Goal: Transaction & Acquisition: Purchase product/service

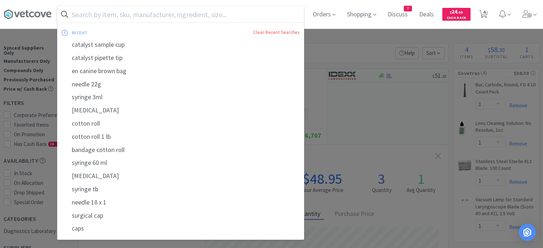
select select "1"
click at [341, 39] on div at bounding box center [271, 124] width 543 height 248
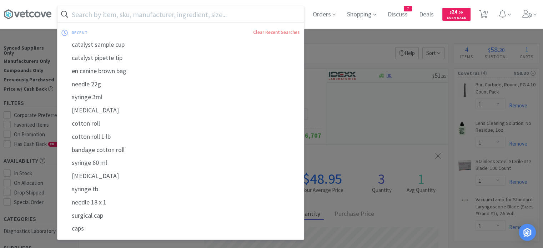
scroll to position [183, 369]
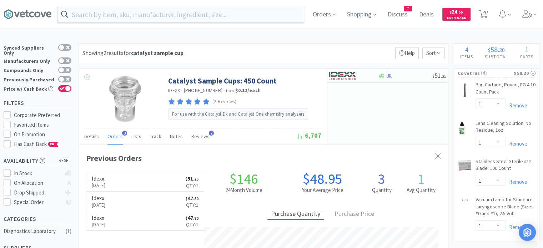
click at [147, 19] on input "text" at bounding box center [181, 14] width 247 height 16
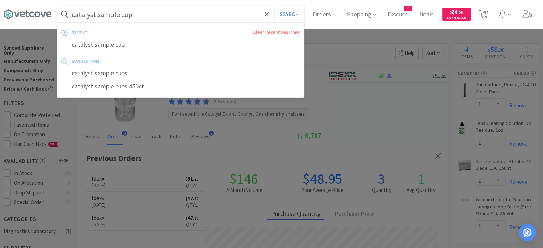
click at [131, 49] on div "catalyst sample cup" at bounding box center [181, 44] width 247 height 13
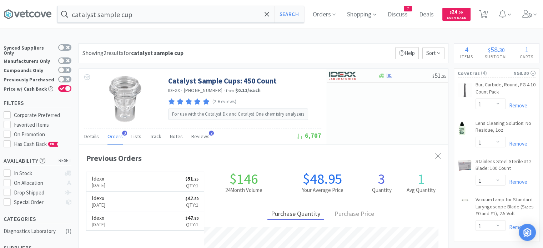
click at [229, 16] on input "catalyst sample cup" at bounding box center [181, 14] width 247 height 16
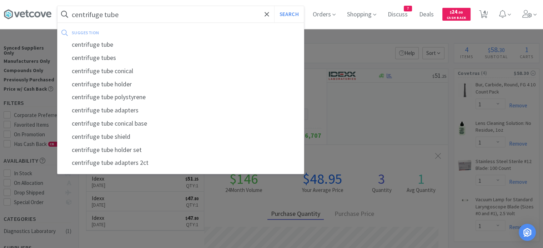
type input "centrifuge tube"
click at [274, 6] on button "Search" at bounding box center [289, 14] width 30 height 16
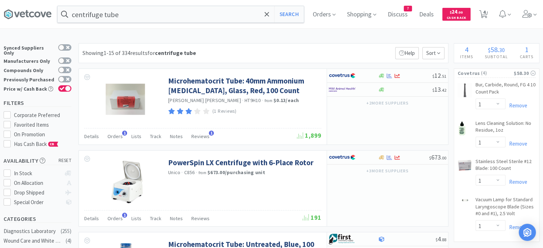
click at [269, 15] on icon at bounding box center [267, 14] width 5 height 7
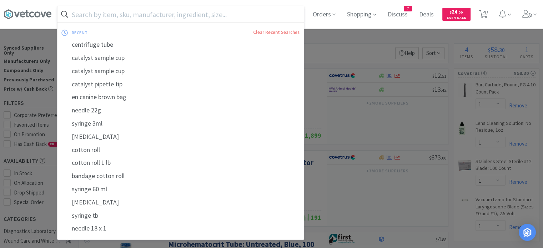
click at [170, 16] on input "text" at bounding box center [181, 14] width 247 height 16
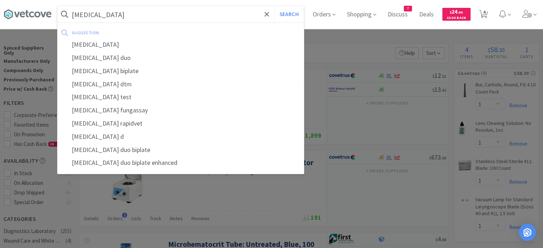
click at [274, 6] on button "Search" at bounding box center [289, 14] width 30 height 16
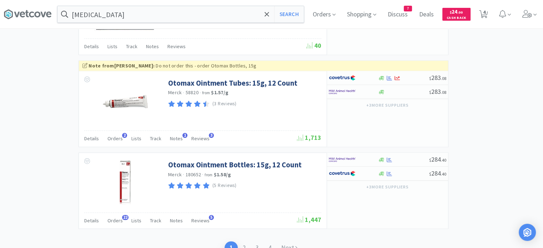
scroll to position [1115, 0]
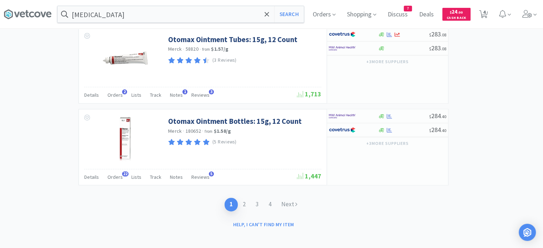
click at [120, 92] on span "Orders" at bounding box center [115, 95] width 15 height 6
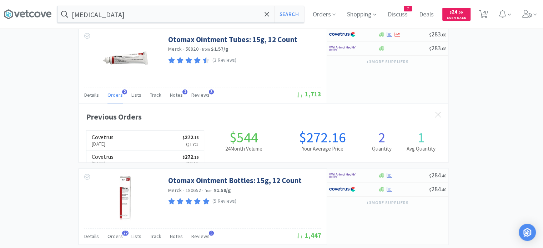
scroll to position [183, 369]
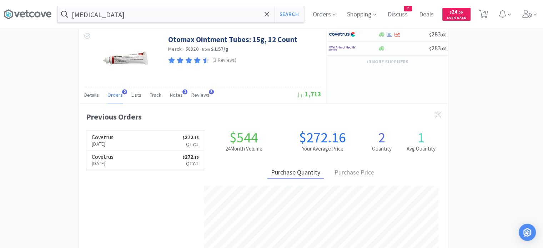
click at [120, 92] on span "Orders" at bounding box center [115, 95] width 15 height 6
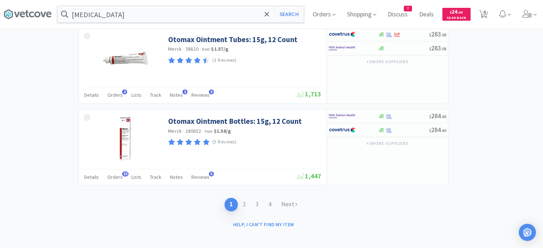
click at [125, 12] on input "[MEDICAL_DATA]" at bounding box center [181, 14] width 247 height 16
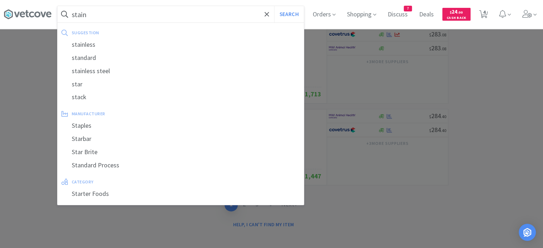
click at [274, 6] on button "Search" at bounding box center [289, 14] width 30 height 16
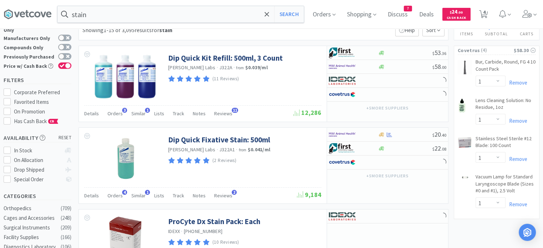
scroll to position [36, 0]
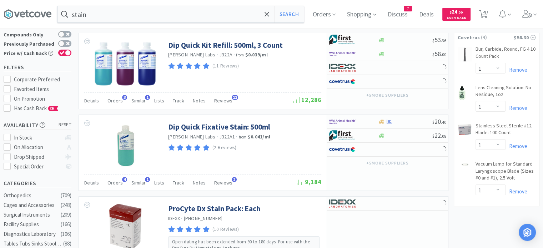
click at [117, 103] on span "Orders" at bounding box center [115, 101] width 15 height 6
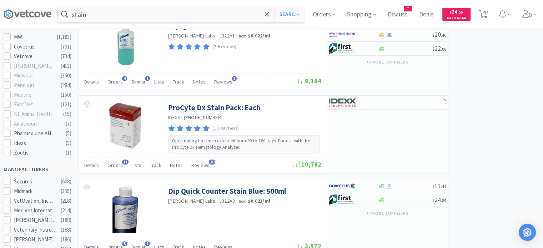
scroll to position [322, 0]
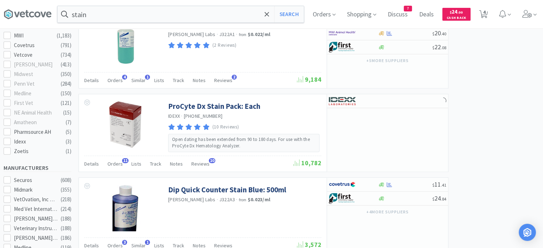
click at [113, 81] on span "Orders" at bounding box center [115, 80] width 15 height 6
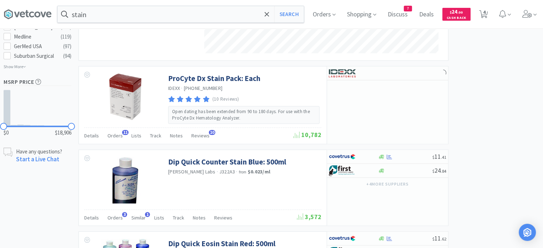
scroll to position [572, 0]
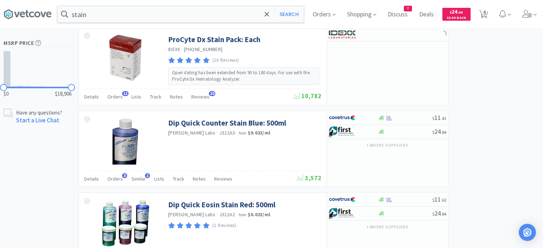
click at [120, 182] on div "Orders 3" at bounding box center [115, 180] width 15 height 14
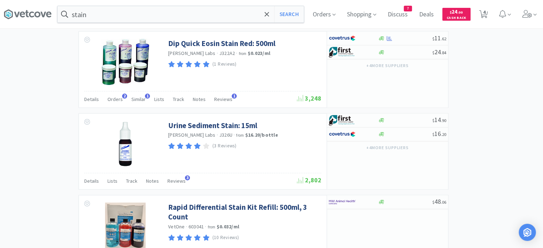
scroll to position [929, 0]
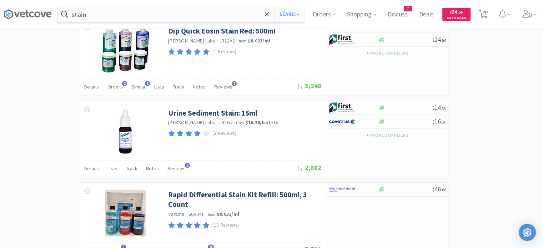
click at [116, 86] on span "Orders" at bounding box center [115, 87] width 15 height 6
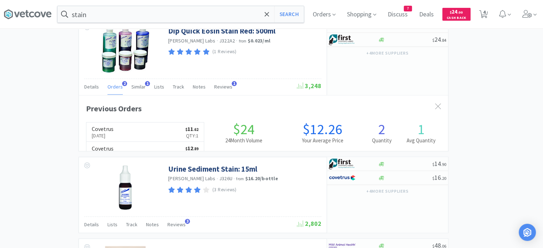
scroll to position [183, 369]
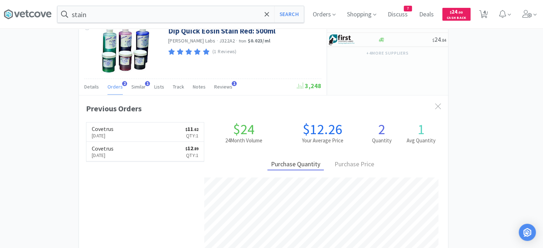
click at [187, 8] on input "stain" at bounding box center [181, 14] width 247 height 16
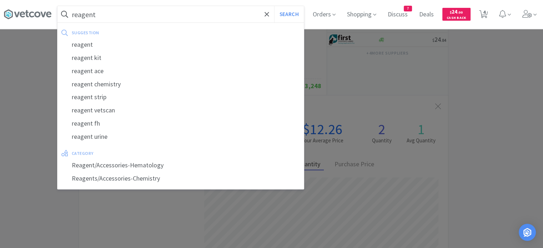
click at [274, 6] on button "Search" at bounding box center [289, 14] width 30 height 16
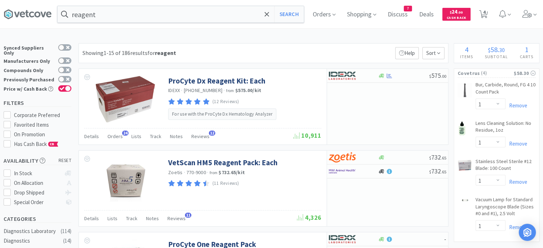
click at [114, 140] on div "Orders 24" at bounding box center [115, 138] width 15 height 14
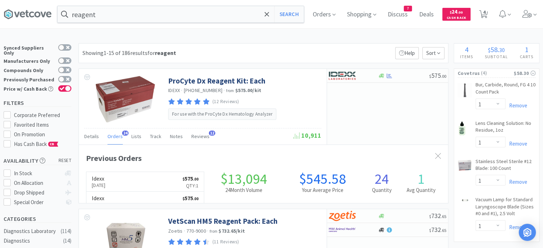
scroll to position [191, 369]
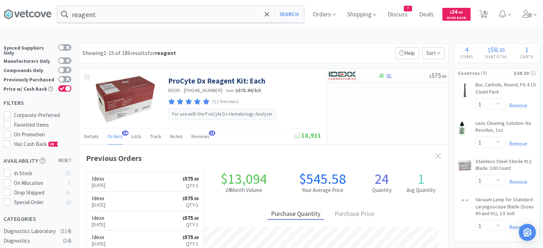
click at [150, 23] on div "reagent Search Orders Shopping Discuss Discuss 7 Deals Deals $ 24 . 00 Cash Bac…" at bounding box center [272, 14] width 536 height 29
click at [156, 16] on input "reagent" at bounding box center [181, 14] width 247 height 16
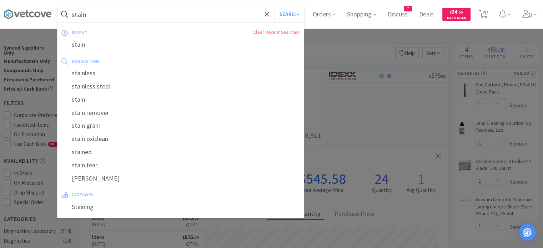
click at [274, 6] on button "Search" at bounding box center [289, 14] width 30 height 16
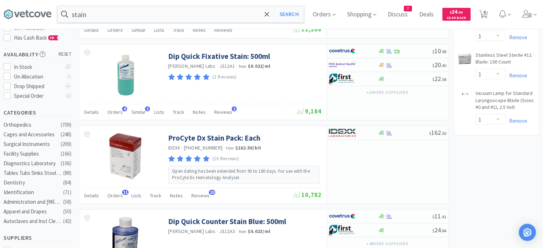
scroll to position [107, 0]
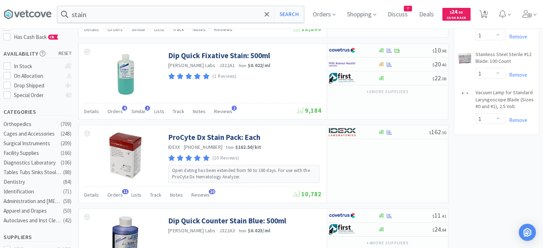
click at [113, 195] on span "Orders" at bounding box center [115, 195] width 15 height 6
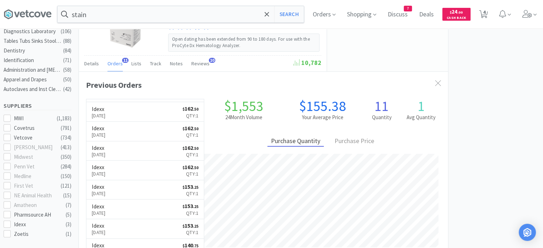
scroll to position [250, 0]
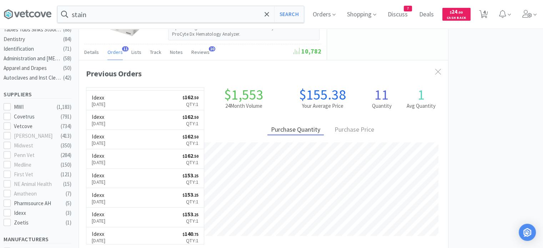
click at [108, 17] on input "stain" at bounding box center [181, 14] width 247 height 16
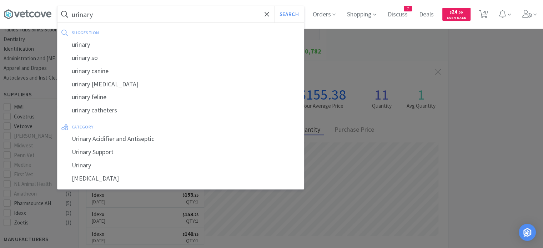
click at [274, 6] on button "Search" at bounding box center [289, 14] width 30 height 16
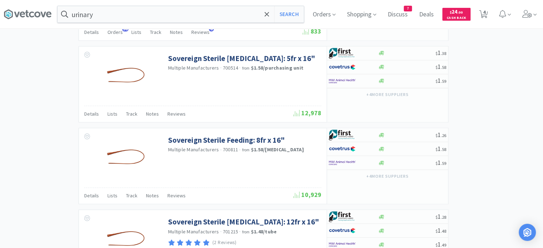
scroll to position [893, 0]
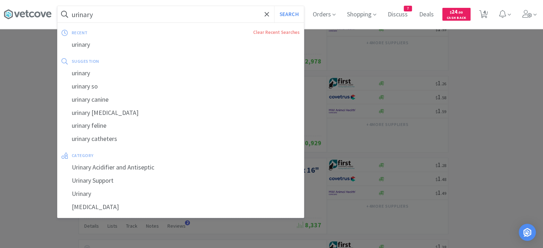
click at [133, 17] on input "urinary" at bounding box center [181, 14] width 247 height 16
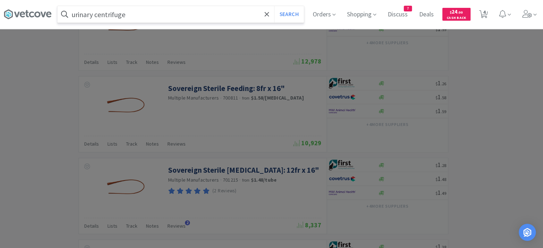
click at [274, 6] on button "Search" at bounding box center [289, 14] width 30 height 16
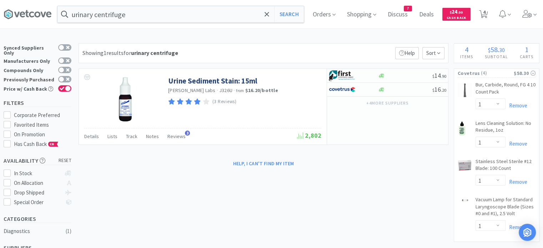
click at [140, 20] on input "urinary centrifuge" at bounding box center [181, 14] width 247 height 16
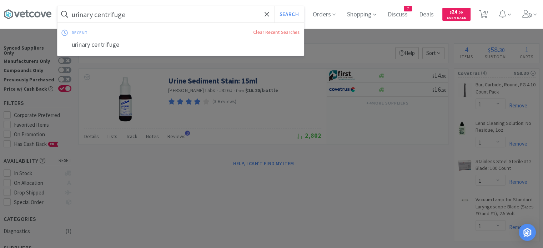
click at [138, 18] on input "urinary centrifuge" at bounding box center [181, 14] width 247 height 16
drag, startPoint x: 135, startPoint y: 15, endPoint x: 94, endPoint y: 16, distance: 40.4
click at [94, 16] on input "urinary centrifuge" at bounding box center [181, 14] width 247 height 16
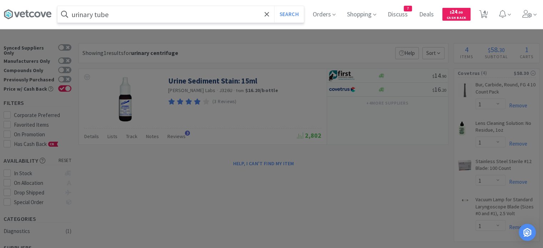
click at [274, 6] on button "Search" at bounding box center [289, 14] width 30 height 16
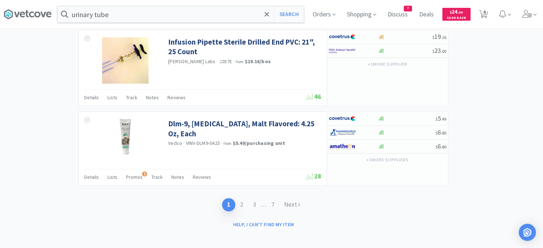
scroll to position [1103, 0]
click at [120, 20] on input "urinary tube" at bounding box center [181, 14] width 247 height 16
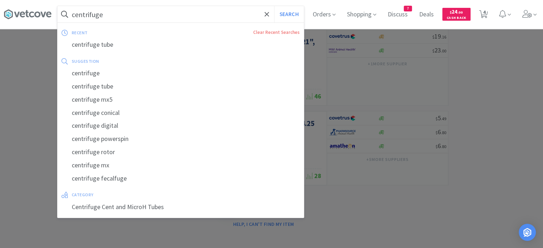
click at [274, 6] on button "Search" at bounding box center [289, 14] width 30 height 16
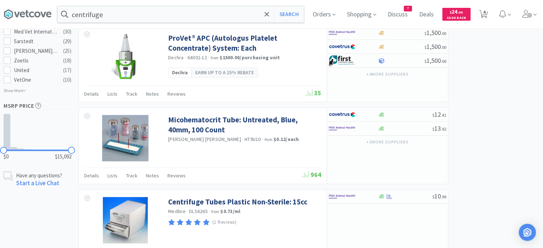
scroll to position [302, 0]
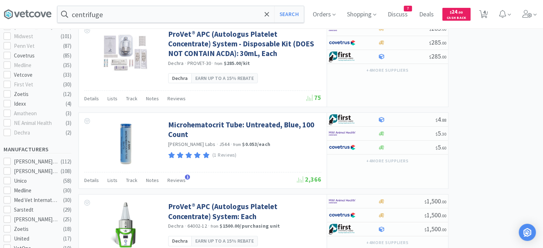
click at [188, 4] on div "centrifuge Search Orders Shopping Discuss Discuss 7 Deals Deals $ 24 . 00 Cash …" at bounding box center [272, 14] width 536 height 29
click at [184, 13] on input "centrifuge" at bounding box center [181, 14] width 247 height 16
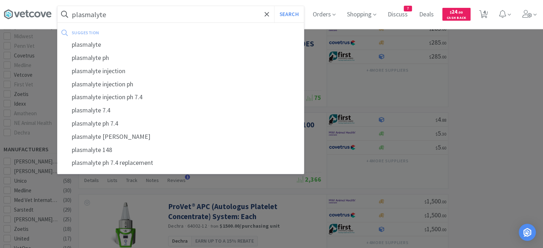
click at [274, 6] on button "Search" at bounding box center [289, 14] width 30 height 16
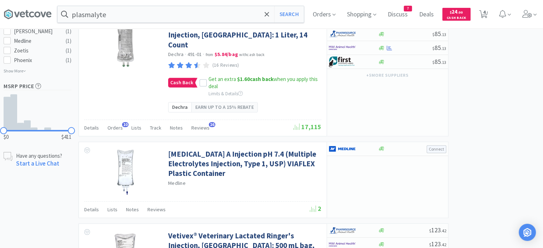
scroll to position [357, 0]
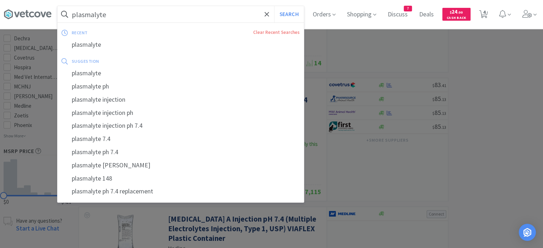
click at [141, 15] on input "plasmalyte" at bounding box center [181, 14] width 247 height 16
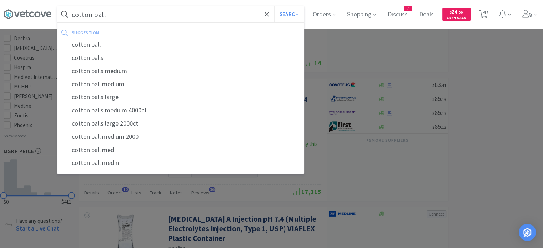
click at [274, 6] on button "Search" at bounding box center [289, 14] width 30 height 16
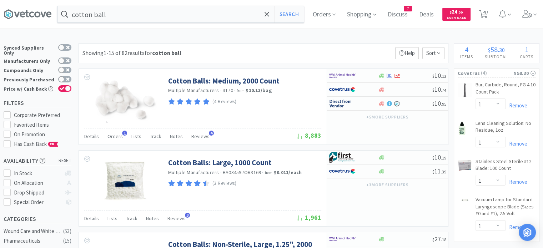
click at [113, 138] on span "Orders" at bounding box center [115, 136] width 15 height 6
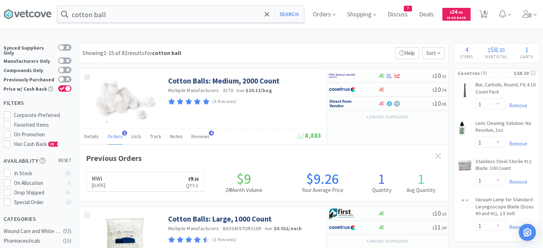
scroll to position [183, 369]
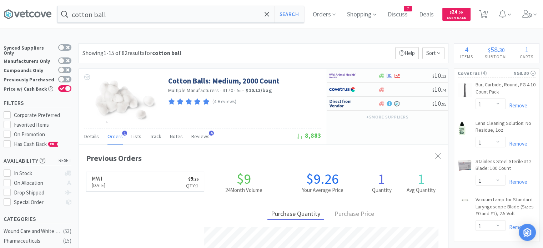
click at [113, 138] on span "Orders" at bounding box center [115, 136] width 15 height 6
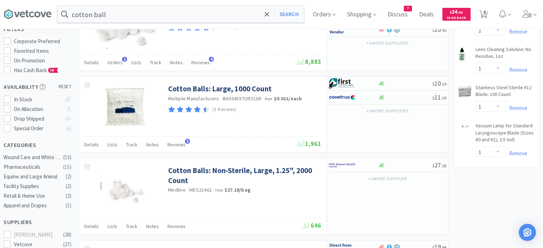
scroll to position [0, 0]
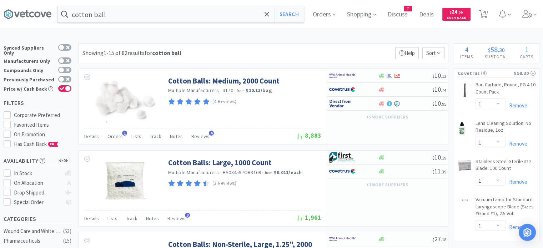
click at [201, 13] on input "cotton ball" at bounding box center [181, 14] width 247 height 16
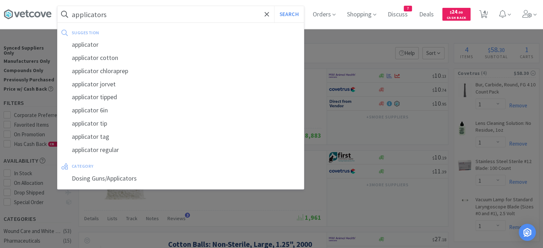
click at [274, 6] on button "Search" at bounding box center [289, 14] width 30 height 16
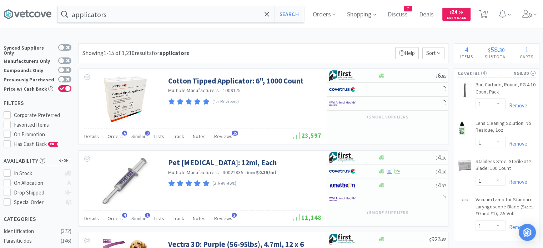
click at [115, 141] on div "Orders 6" at bounding box center [115, 138] width 15 height 14
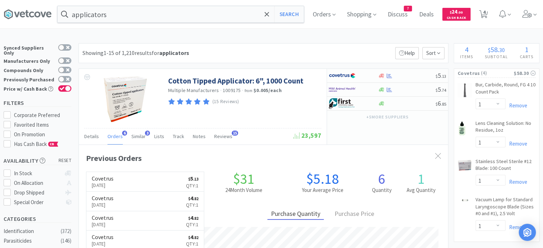
scroll to position [183, 369]
click at [194, 19] on input "applicators" at bounding box center [181, 14] width 247 height 16
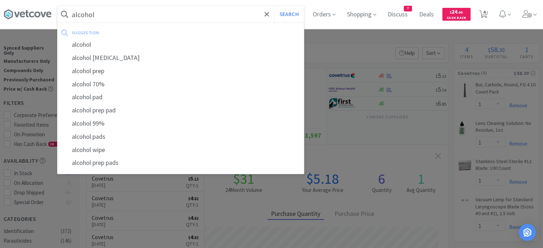
click at [274, 6] on button "Search" at bounding box center [289, 14] width 30 height 16
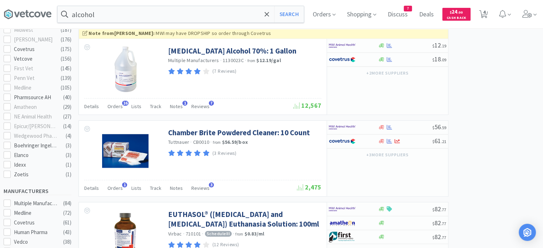
scroll to position [322, 0]
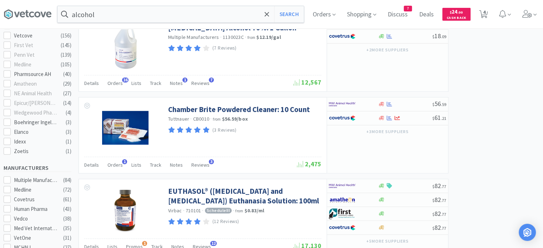
click at [110, 84] on span "Orders" at bounding box center [115, 83] width 15 height 6
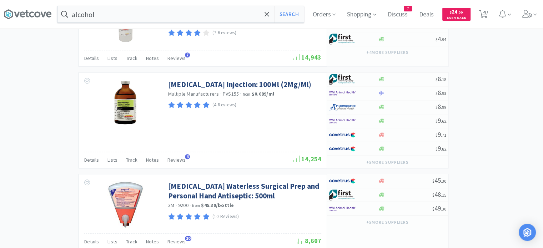
scroll to position [822, 0]
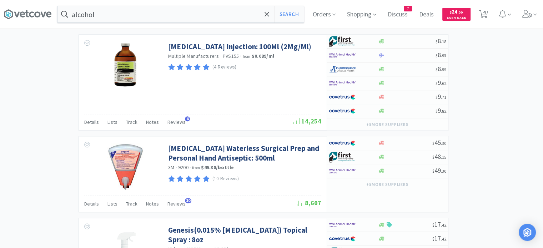
click at [127, 14] on input "alcohol" at bounding box center [181, 14] width 247 height 16
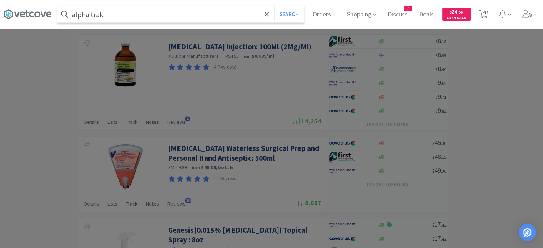
click at [274, 6] on button "Search" at bounding box center [289, 14] width 30 height 16
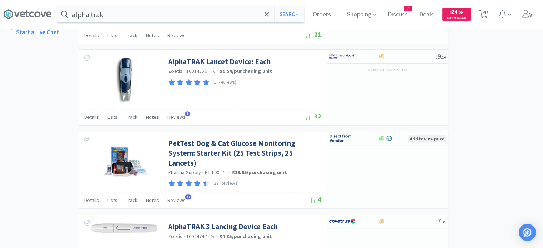
scroll to position [500, 0]
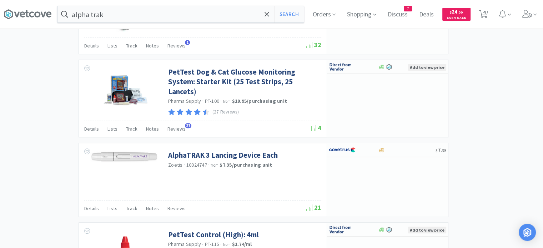
click at [192, 13] on input "alpha trak" at bounding box center [181, 14] width 247 height 16
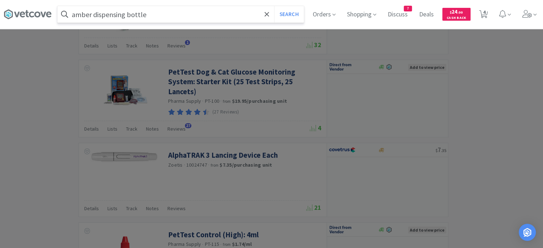
click at [274, 6] on button "Search" at bounding box center [289, 14] width 30 height 16
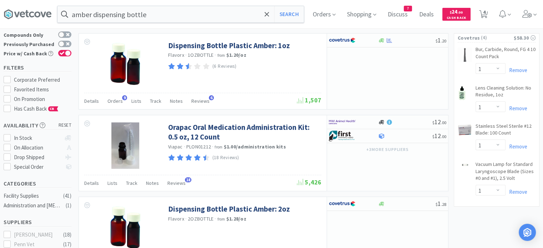
scroll to position [36, 0]
click at [114, 103] on span "Orders" at bounding box center [115, 101] width 15 height 6
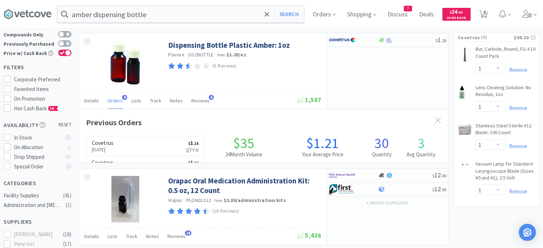
scroll to position [191, 369]
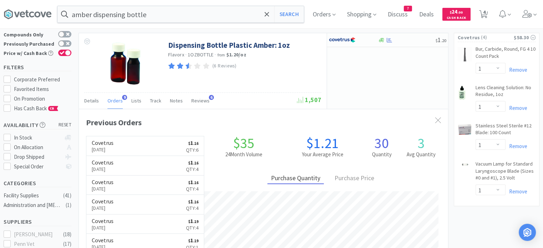
click at [119, 100] on span "Orders" at bounding box center [115, 101] width 15 height 6
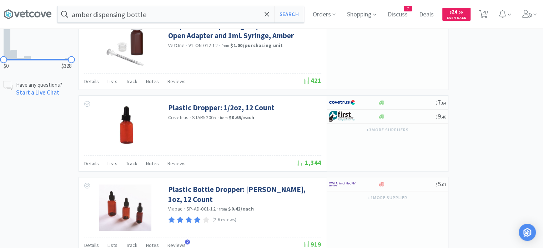
scroll to position [322, 0]
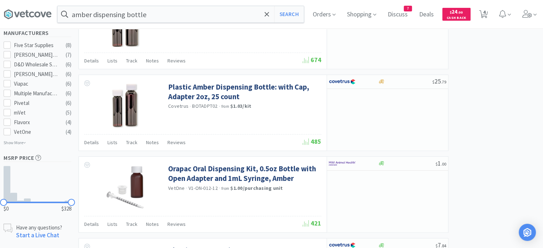
click at [139, 13] on input "amber dispensing bottle" at bounding box center [181, 14] width 247 height 16
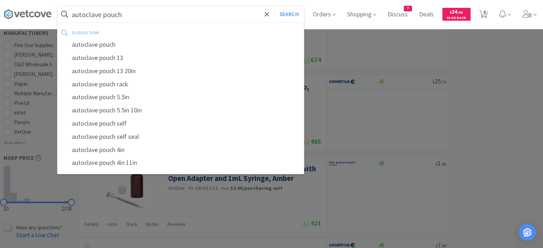
click at [274, 6] on button "Search" at bounding box center [289, 14] width 30 height 16
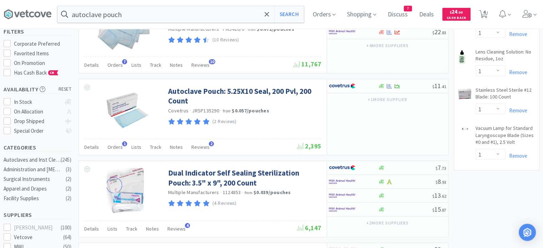
scroll to position [36, 0]
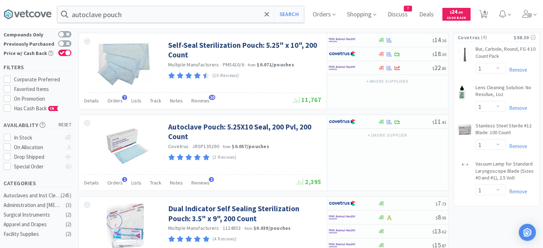
click at [116, 183] on span "Orders" at bounding box center [115, 183] width 15 height 6
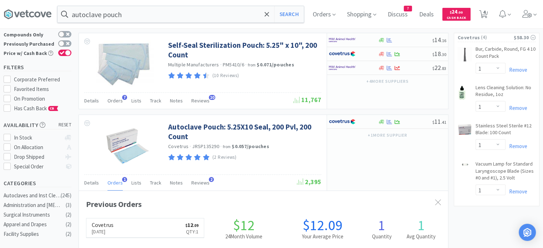
click at [114, 105] on div "Orders 7" at bounding box center [115, 102] width 15 height 14
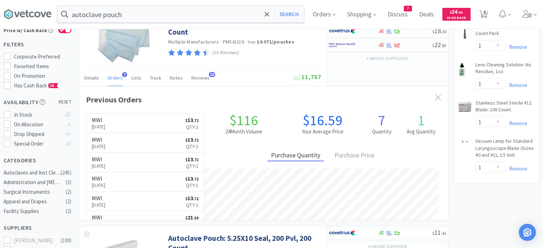
scroll to position [71, 0]
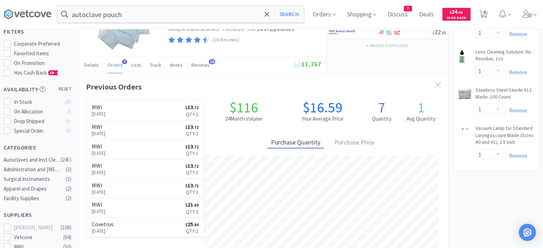
click at [121, 18] on input "autoclave pouch" at bounding box center [181, 14] width 247 height 16
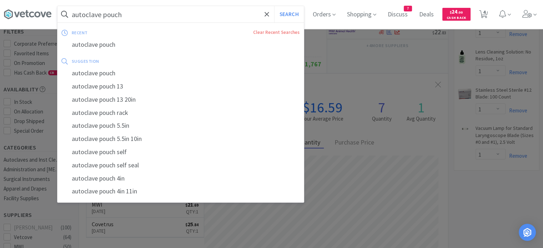
click at [128, 14] on input "autoclave pouch" at bounding box center [181, 14] width 247 height 16
drag, startPoint x: 128, startPoint y: 14, endPoint x: 110, endPoint y: 14, distance: 17.1
click at [110, 14] on input "autoclave pouch" at bounding box center [181, 14] width 247 height 16
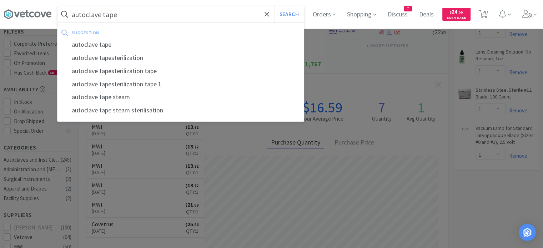
click at [274, 6] on button "Search" at bounding box center [289, 14] width 30 height 16
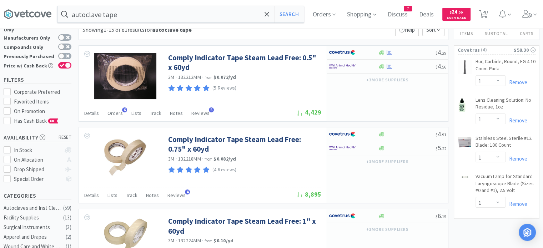
scroll to position [36, 0]
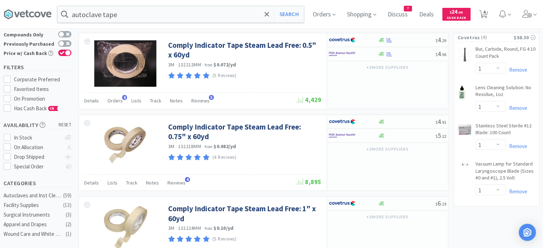
click at [114, 100] on span "Orders" at bounding box center [115, 101] width 15 height 6
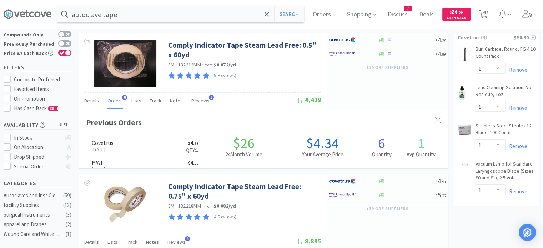
scroll to position [183, 369]
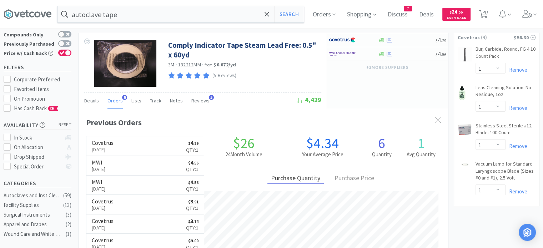
click at [114, 100] on span "Orders" at bounding box center [115, 101] width 15 height 6
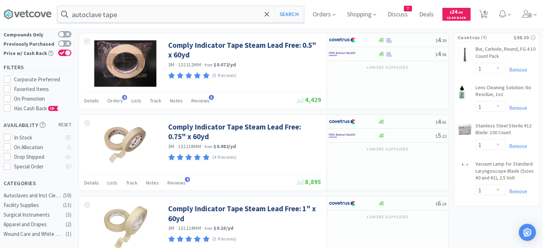
click at [121, 16] on input "autoclave tape" at bounding box center [181, 14] width 247 height 16
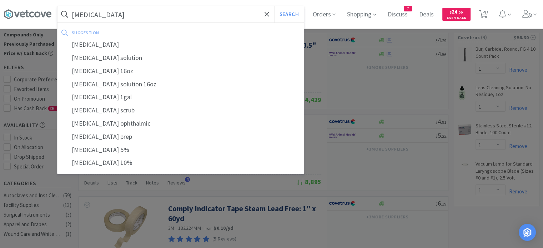
click at [274, 6] on button "Search" at bounding box center [289, 14] width 30 height 16
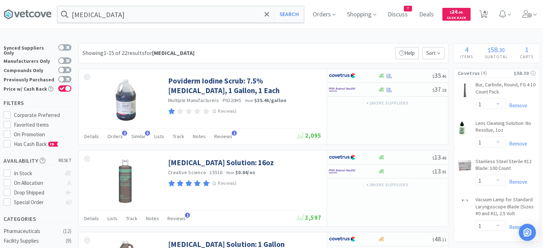
click at [118, 137] on span "Orders" at bounding box center [115, 136] width 15 height 6
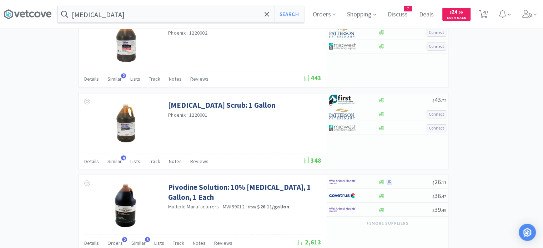
scroll to position [1250, 0]
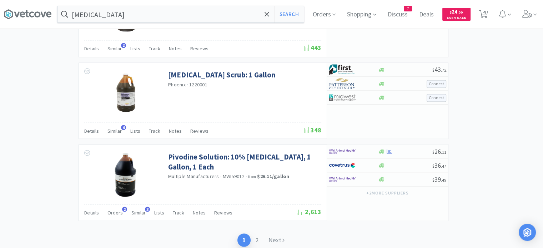
click at [192, 20] on input "[MEDICAL_DATA]" at bounding box center [181, 14] width 247 height 16
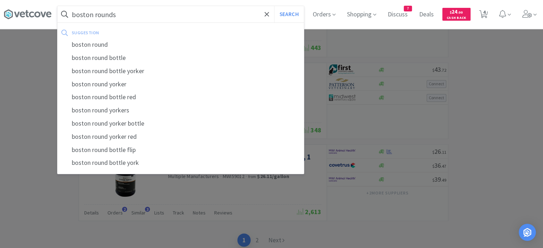
click at [274, 6] on button "Search" at bounding box center [289, 14] width 30 height 16
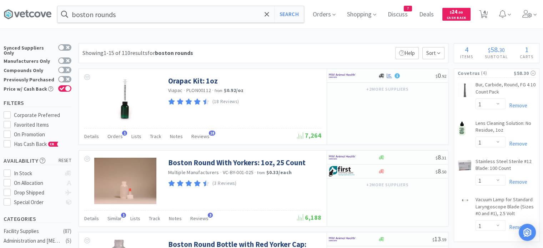
click at [116, 135] on span "Orders" at bounding box center [115, 136] width 15 height 6
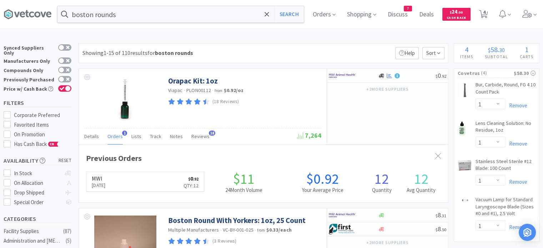
scroll to position [183, 369]
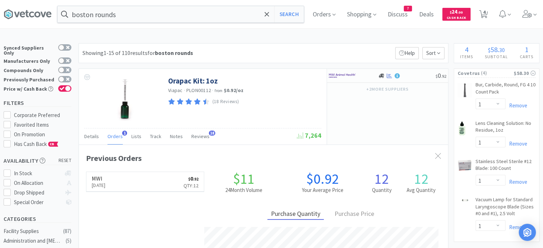
click at [116, 135] on span "Orders" at bounding box center [115, 136] width 15 height 6
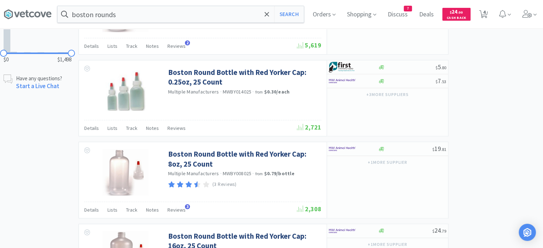
scroll to position [500, 0]
click at [214, 14] on input "boston rounds" at bounding box center [181, 14] width 247 height 16
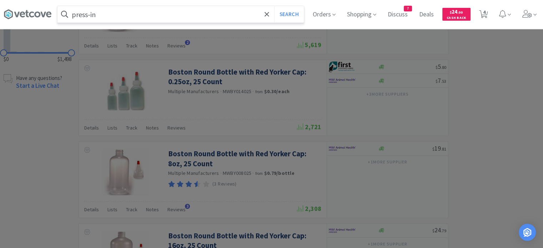
click at [274, 6] on button "Search" at bounding box center [289, 14] width 30 height 16
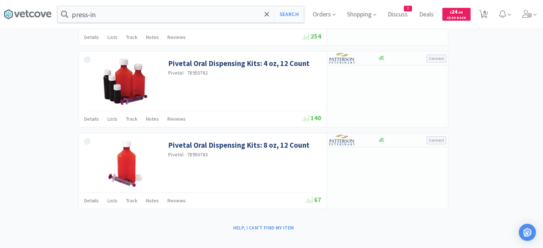
scroll to position [593, 0]
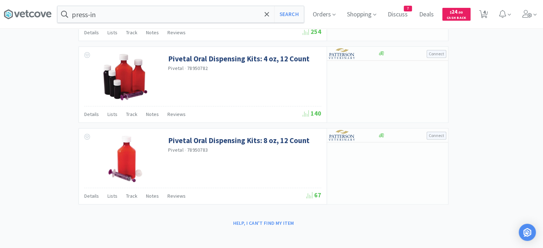
click at [126, 6] on div "press-in Search" at bounding box center [180, 14] width 247 height 17
click at [121, 15] on input "press-in" at bounding box center [181, 14] width 247 height 16
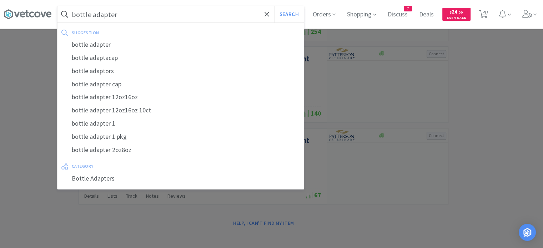
click at [274, 6] on button "Search" at bounding box center [289, 14] width 30 height 16
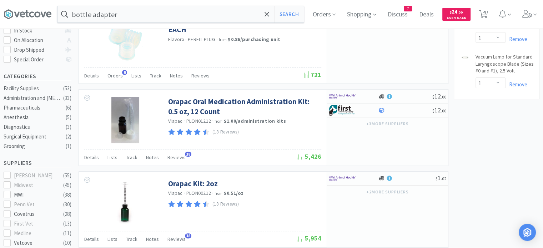
click at [116, 76] on span "Orders" at bounding box center [115, 76] width 15 height 6
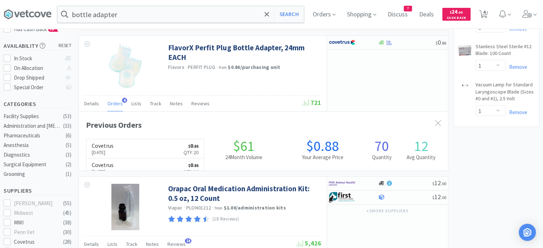
scroll to position [107, 0]
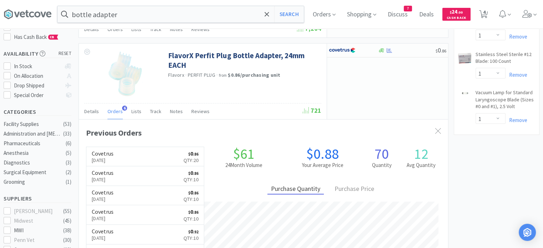
click at [199, 18] on input "bottle adapter" at bounding box center [181, 14] width 247 height 16
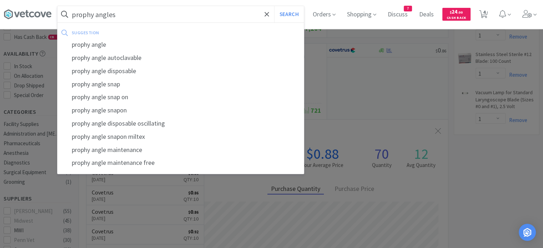
click at [274, 6] on button "Search" at bounding box center [289, 14] width 30 height 16
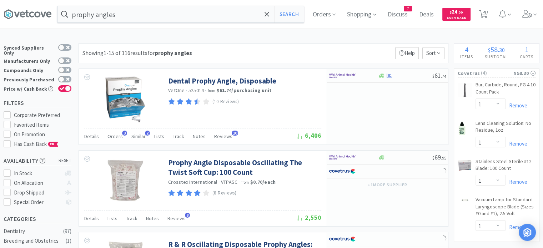
click at [120, 137] on span "Orders" at bounding box center [115, 136] width 15 height 6
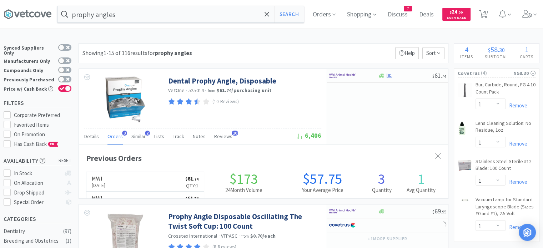
scroll to position [183, 369]
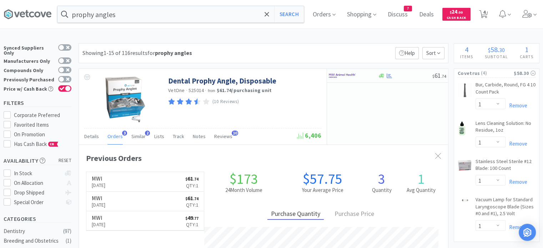
click at [138, 15] on input "prophy angles" at bounding box center [181, 14] width 247 height 16
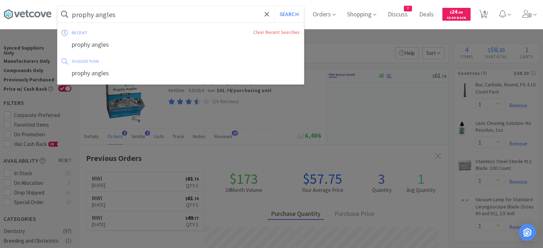
click at [138, 15] on input "prophy angles" at bounding box center [181, 14] width 247 height 16
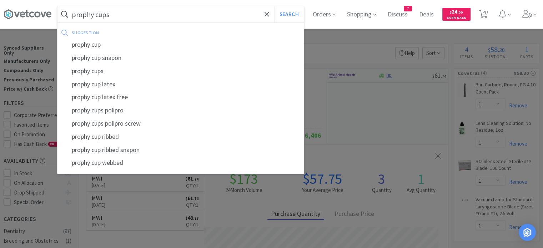
click at [274, 6] on button "Search" at bounding box center [289, 14] width 30 height 16
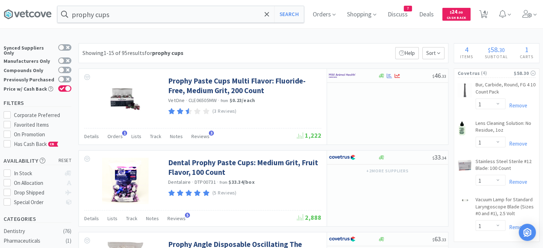
click at [114, 136] on span "Orders" at bounding box center [115, 136] width 15 height 6
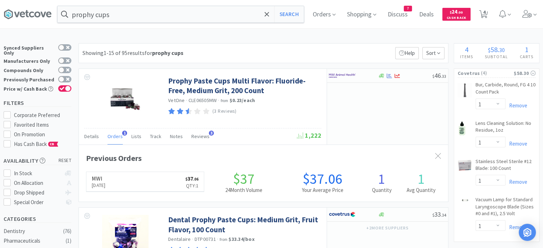
scroll to position [183, 369]
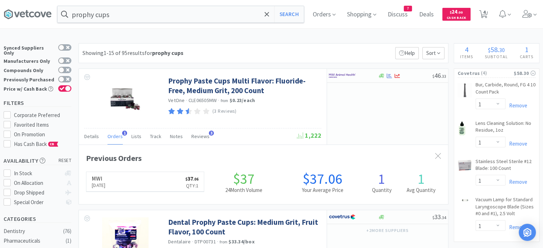
click at [114, 136] on span "Orders" at bounding box center [115, 136] width 15 height 6
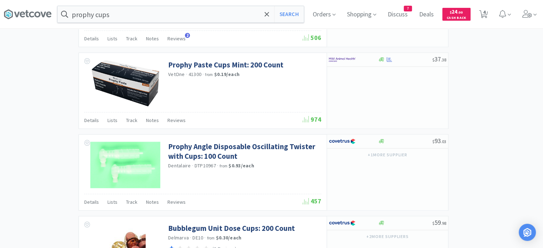
scroll to position [715, 0]
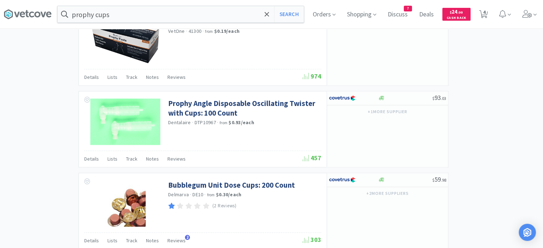
click at [118, 16] on input "prophy cups" at bounding box center [181, 14] width 247 height 16
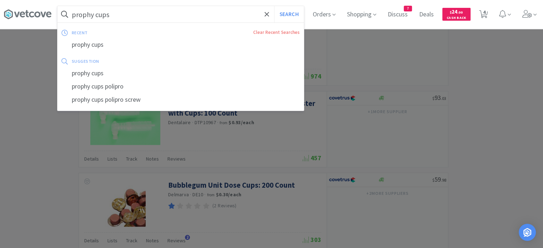
click at [118, 16] on input "prophy cups" at bounding box center [181, 14] width 247 height 16
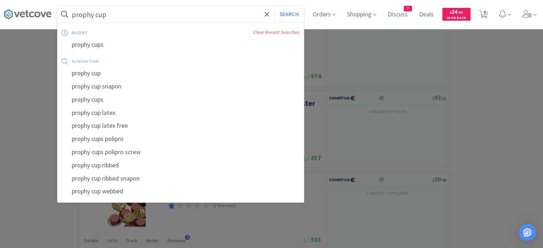
click at [274, 6] on button "Search" at bounding box center [289, 14] width 30 height 16
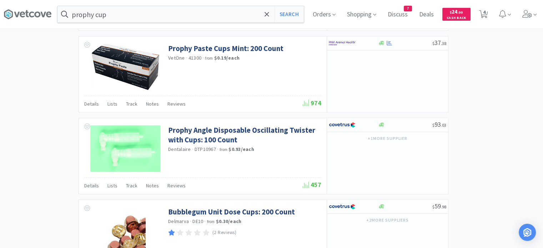
scroll to position [786, 0]
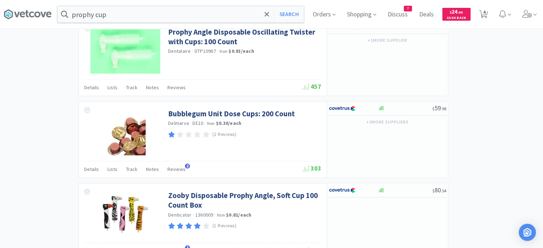
click at [134, 16] on input "prophy cup" at bounding box center [181, 14] width 247 height 16
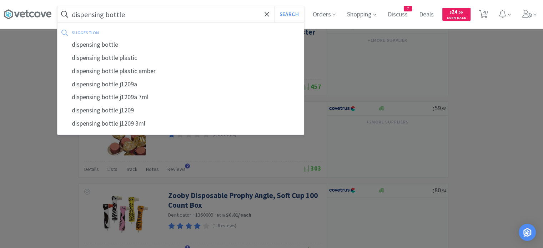
click at [274, 6] on button "Search" at bounding box center [289, 14] width 30 height 16
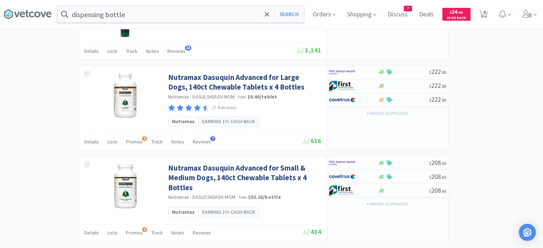
scroll to position [1108, 0]
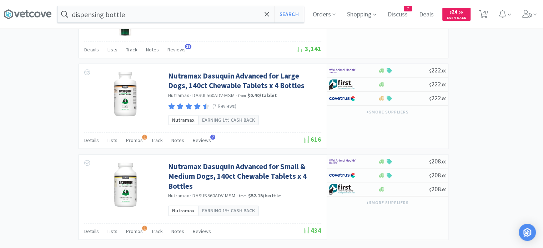
click at [170, 20] on input "dispensing bottle" at bounding box center [181, 14] width 247 height 16
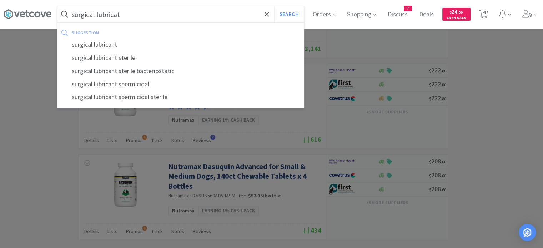
click at [274, 6] on button "Search" at bounding box center [289, 14] width 30 height 16
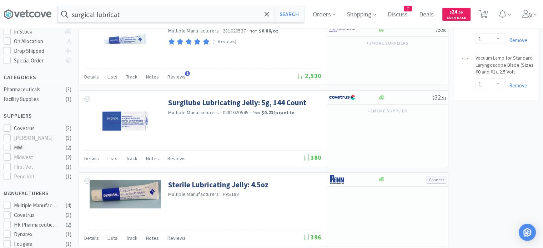
scroll to position [131, 0]
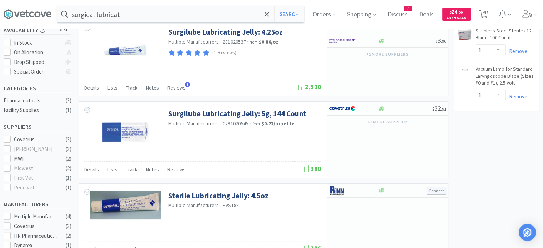
click at [117, 18] on input "surgical lubricat" at bounding box center [181, 14] width 247 height 16
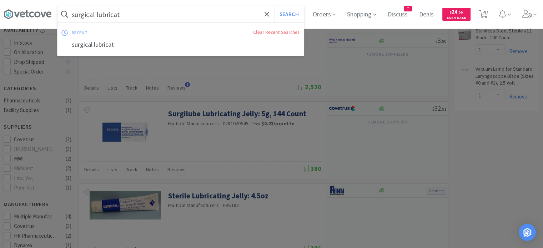
click at [117, 18] on input "surgical lubricat" at bounding box center [181, 14] width 247 height 16
click at [274, 6] on button "Search" at bounding box center [289, 14] width 30 height 16
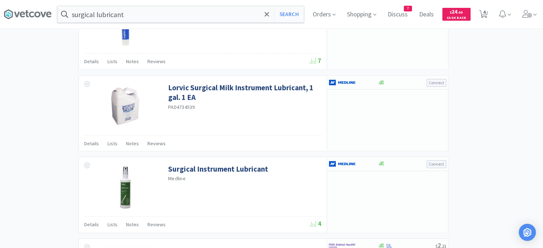
scroll to position [679, 0]
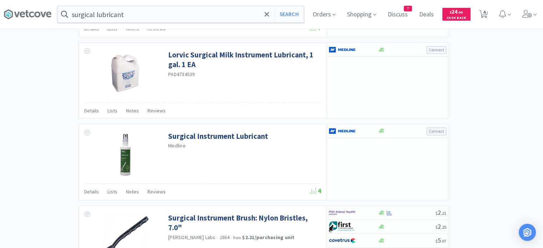
click at [150, 19] on input "surgical lubricant" at bounding box center [181, 14] width 247 height 16
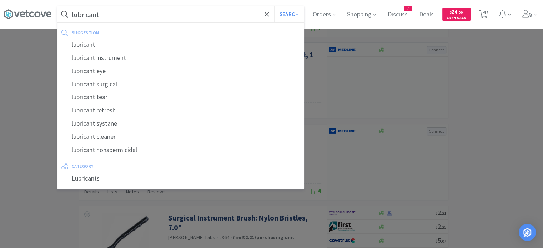
click at [274, 6] on button "Search" at bounding box center [289, 14] width 30 height 16
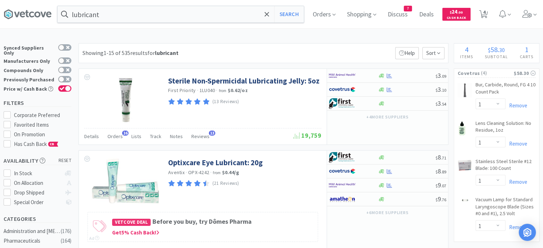
click at [113, 138] on span "Orders" at bounding box center [115, 136] width 15 height 6
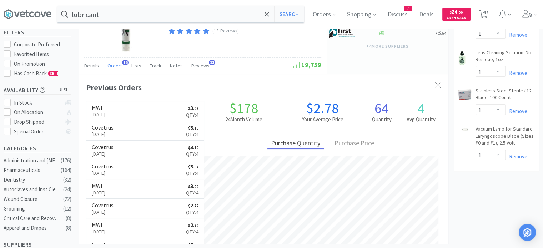
scroll to position [71, 0]
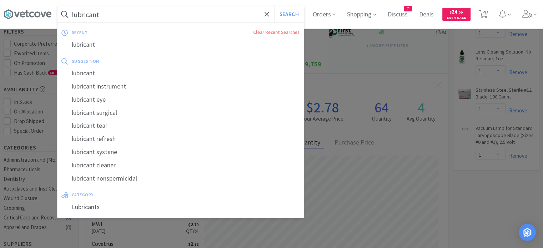
click at [180, 19] on input "lubricant" at bounding box center [181, 14] width 247 height 16
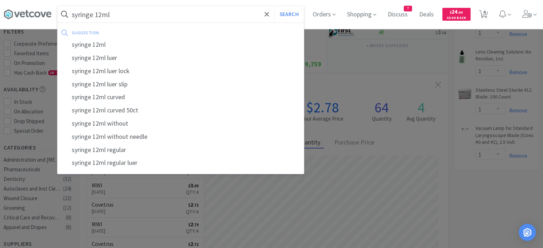
click at [274, 6] on button "Search" at bounding box center [289, 14] width 30 height 16
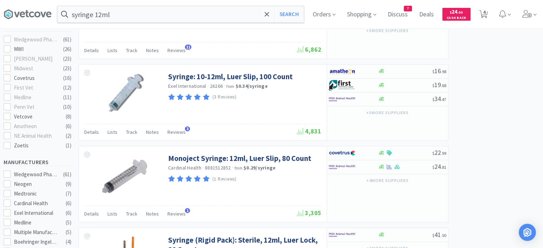
scroll to position [357, 0]
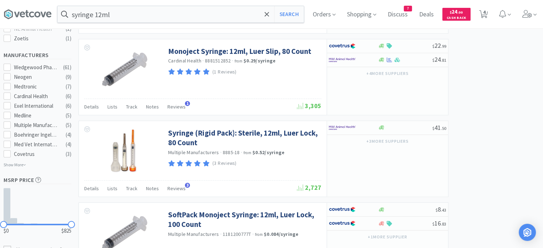
click at [99, 13] on input "syringe 12ml" at bounding box center [181, 14] width 247 height 16
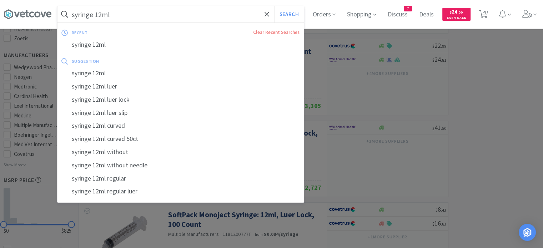
click at [101, 14] on input "syringe 12ml" at bounding box center [181, 14] width 247 height 16
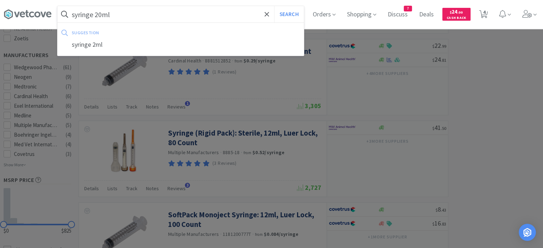
click at [274, 6] on button "Search" at bounding box center [289, 14] width 30 height 16
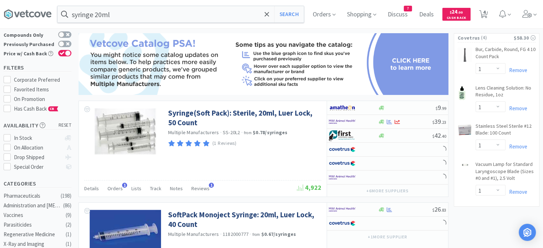
scroll to position [36, 0]
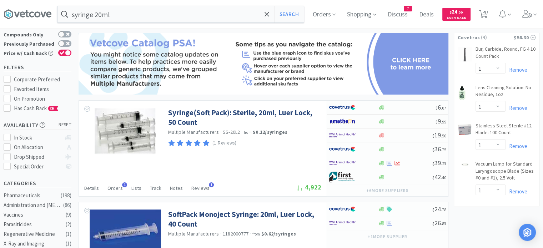
click at [116, 186] on span "Orders" at bounding box center [115, 188] width 15 height 6
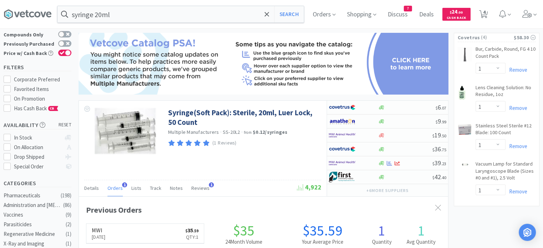
scroll to position [71, 0]
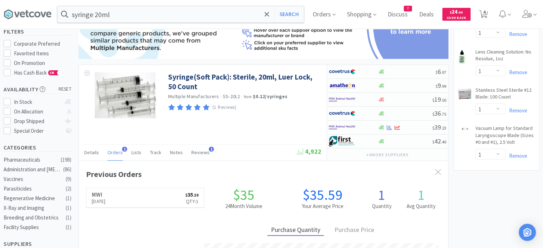
click at [141, 20] on input "syringe 20ml" at bounding box center [181, 14] width 247 height 16
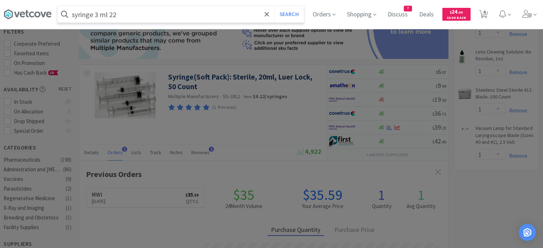
click at [274, 6] on button "Search" at bounding box center [289, 14] width 30 height 16
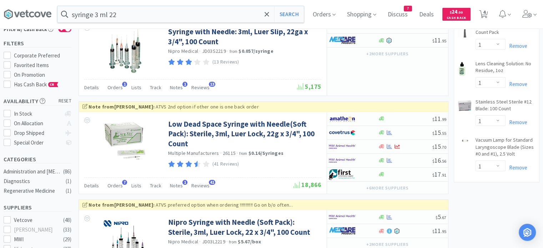
scroll to position [71, 0]
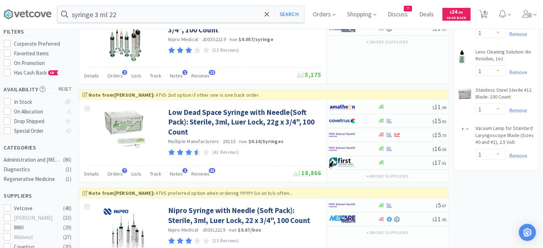
click at [119, 174] on span "Orders" at bounding box center [115, 174] width 15 height 6
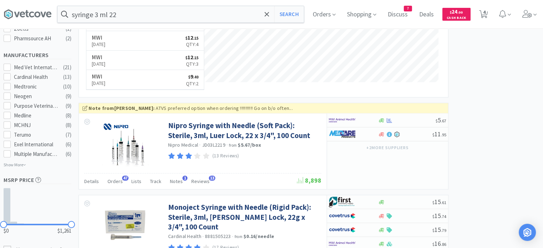
scroll to position [393, 0]
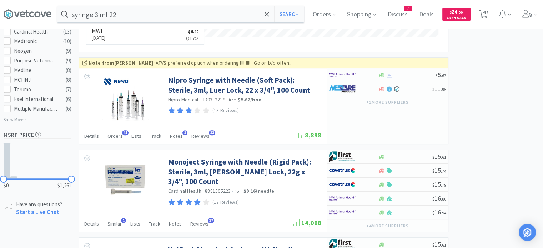
click at [111, 135] on span "Orders" at bounding box center [115, 136] width 15 height 6
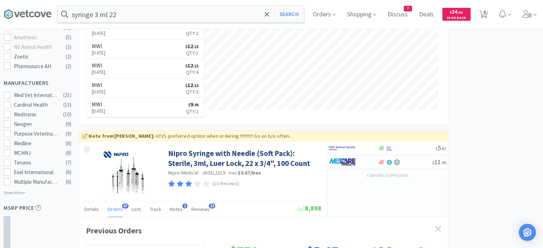
scroll to position [322, 0]
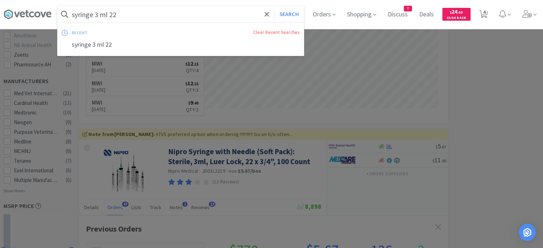
click at [128, 13] on input "syringe 3 ml 22" at bounding box center [181, 14] width 247 height 16
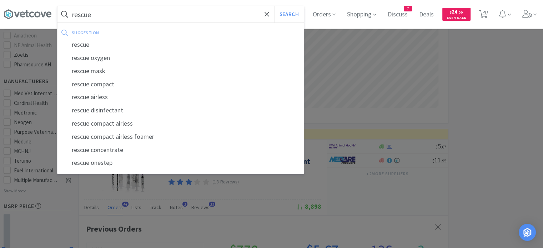
click at [274, 6] on button "Search" at bounding box center [289, 14] width 30 height 16
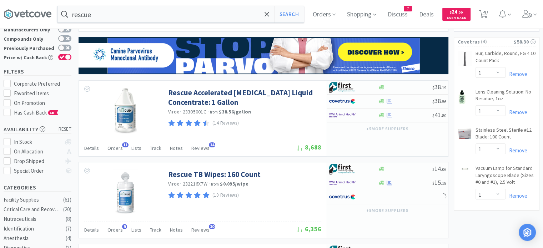
scroll to position [36, 0]
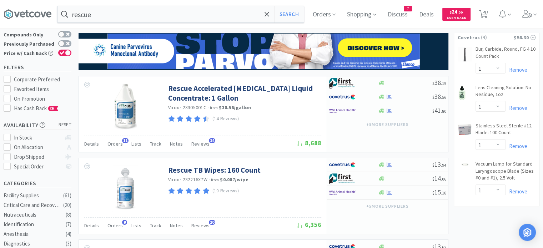
click at [115, 143] on span "Orders" at bounding box center [115, 144] width 15 height 6
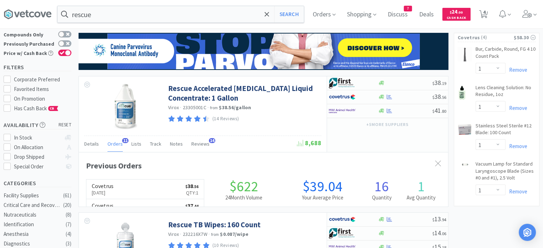
scroll to position [191, 369]
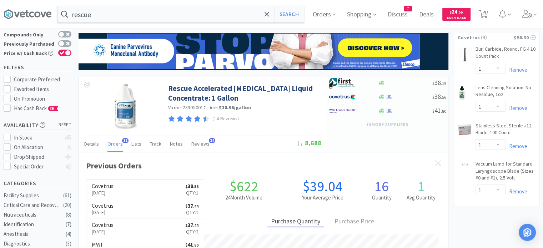
click at [115, 143] on span "Orders" at bounding box center [115, 144] width 15 height 6
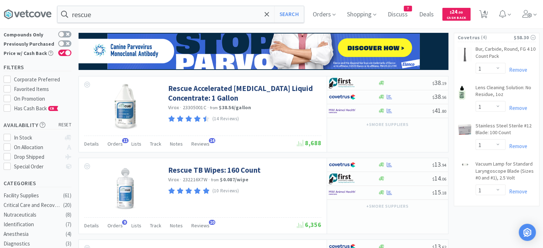
click at [124, 225] on div "Details Orders 9 Lists Track Notes Reviews 10" at bounding box center [190, 227] width 213 height 14
click at [120, 224] on span "Orders" at bounding box center [115, 226] width 15 height 6
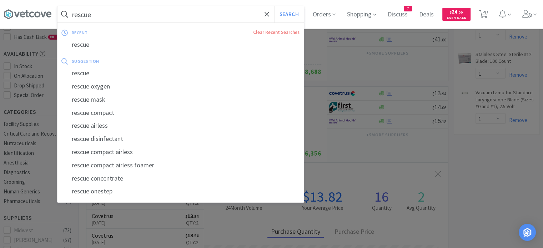
click at [139, 10] on input "rescue" at bounding box center [181, 14] width 247 height 16
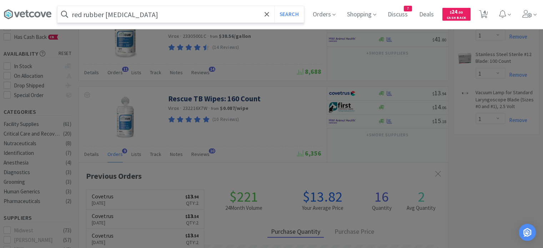
type input "red rubber [MEDICAL_DATA]"
click at [274, 6] on button "Search" at bounding box center [289, 14] width 30 height 16
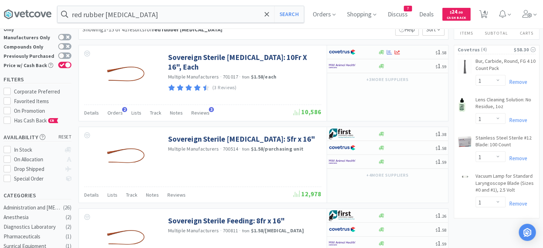
scroll to position [36, 0]
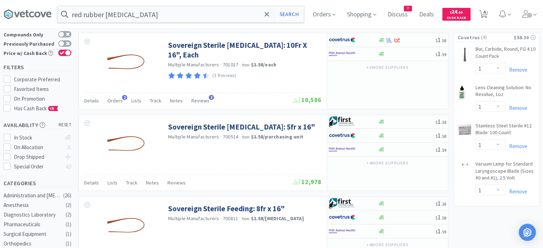
click at [116, 102] on span "Orders" at bounding box center [115, 101] width 15 height 6
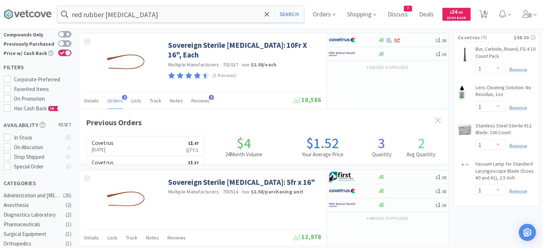
scroll to position [183, 369]
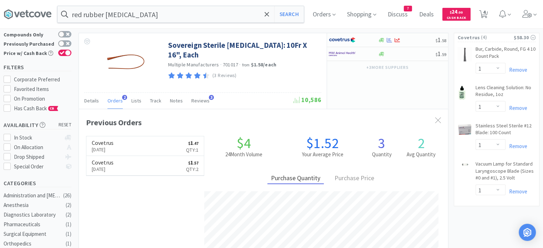
click at [116, 102] on span "Orders" at bounding box center [115, 101] width 15 height 6
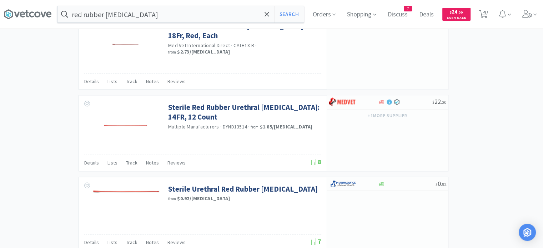
scroll to position [1101, 0]
